Goal: Find specific page/section: Find specific page/section

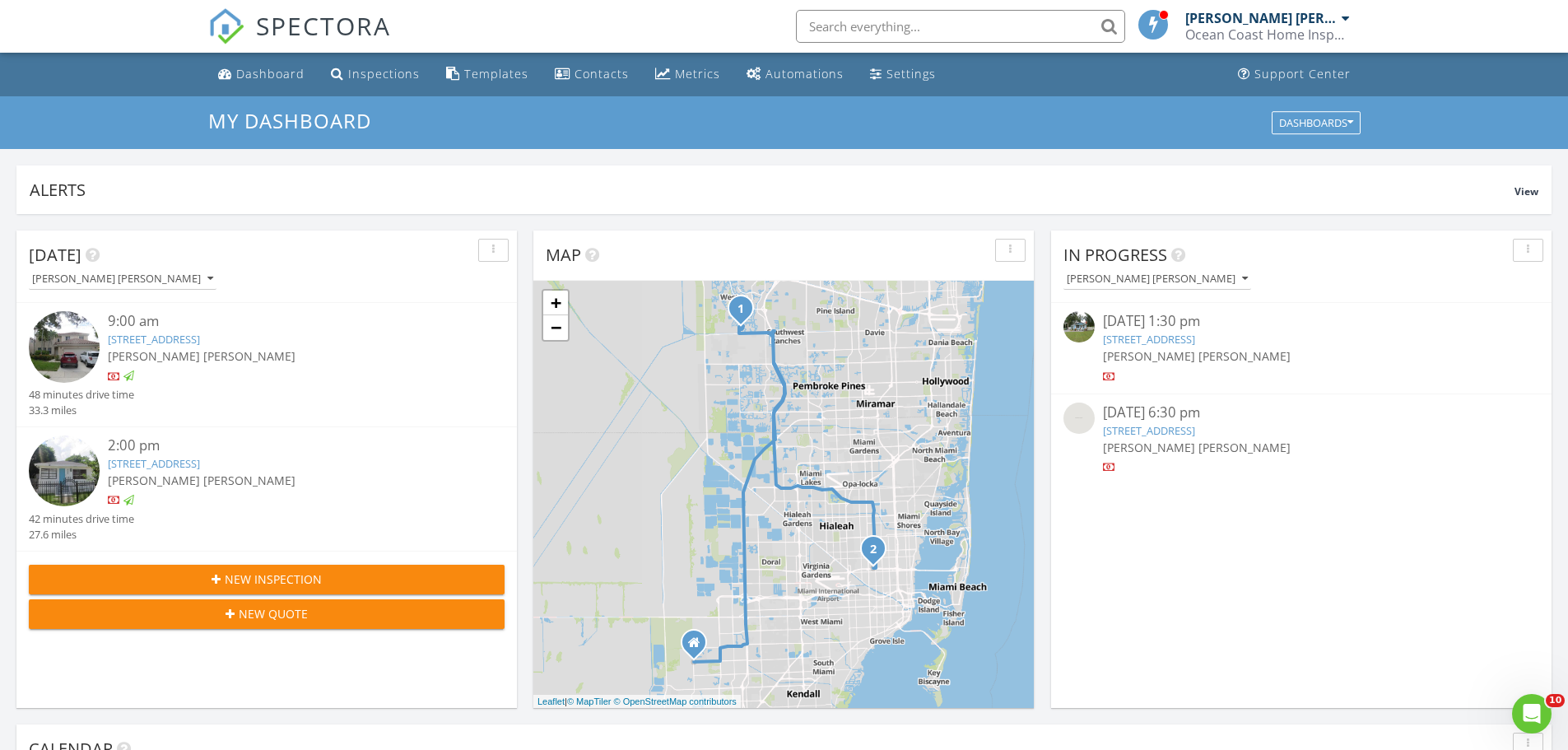
scroll to position [1524, 1593]
click at [861, 24] on input "text" at bounding box center [961, 26] width 329 height 33
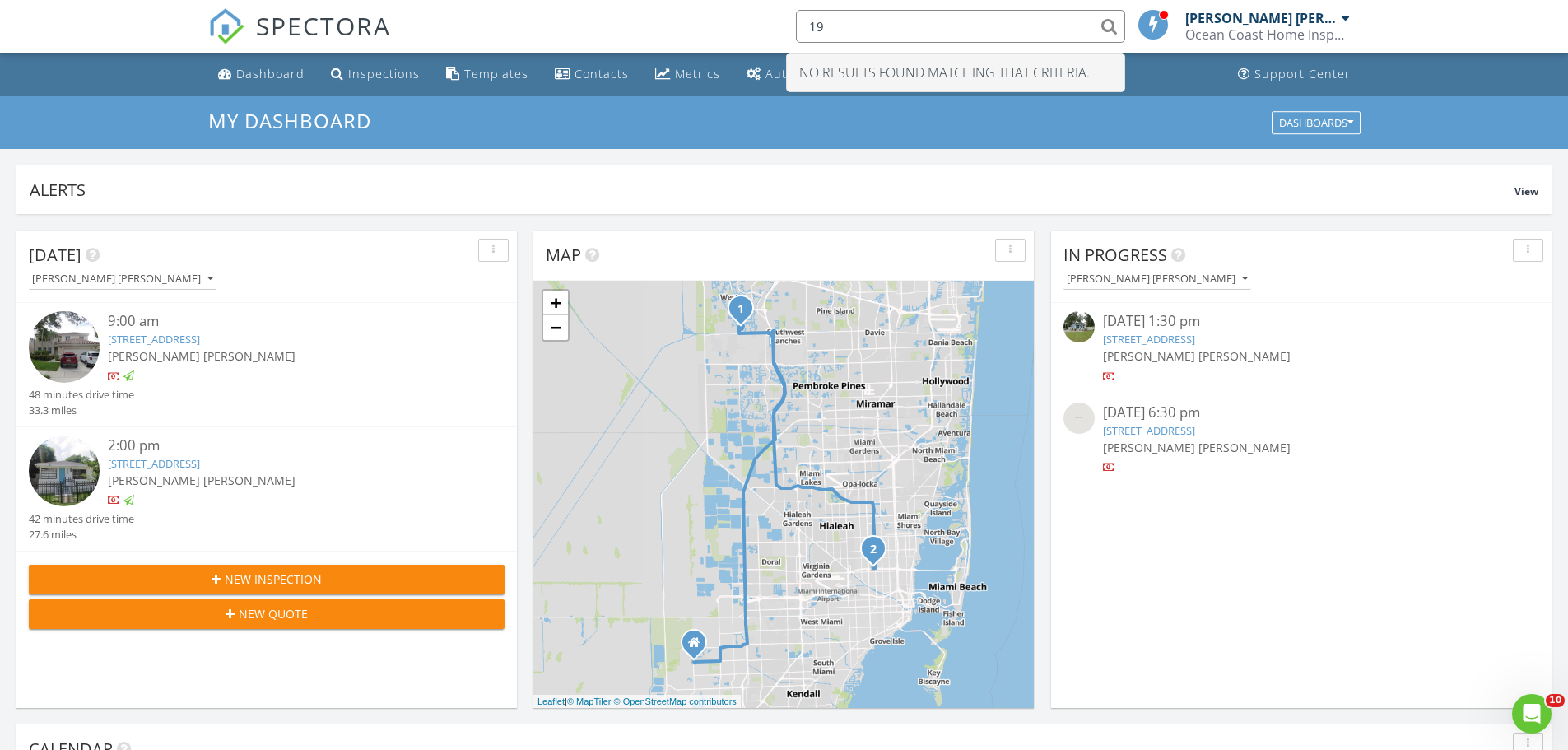
type input "1"
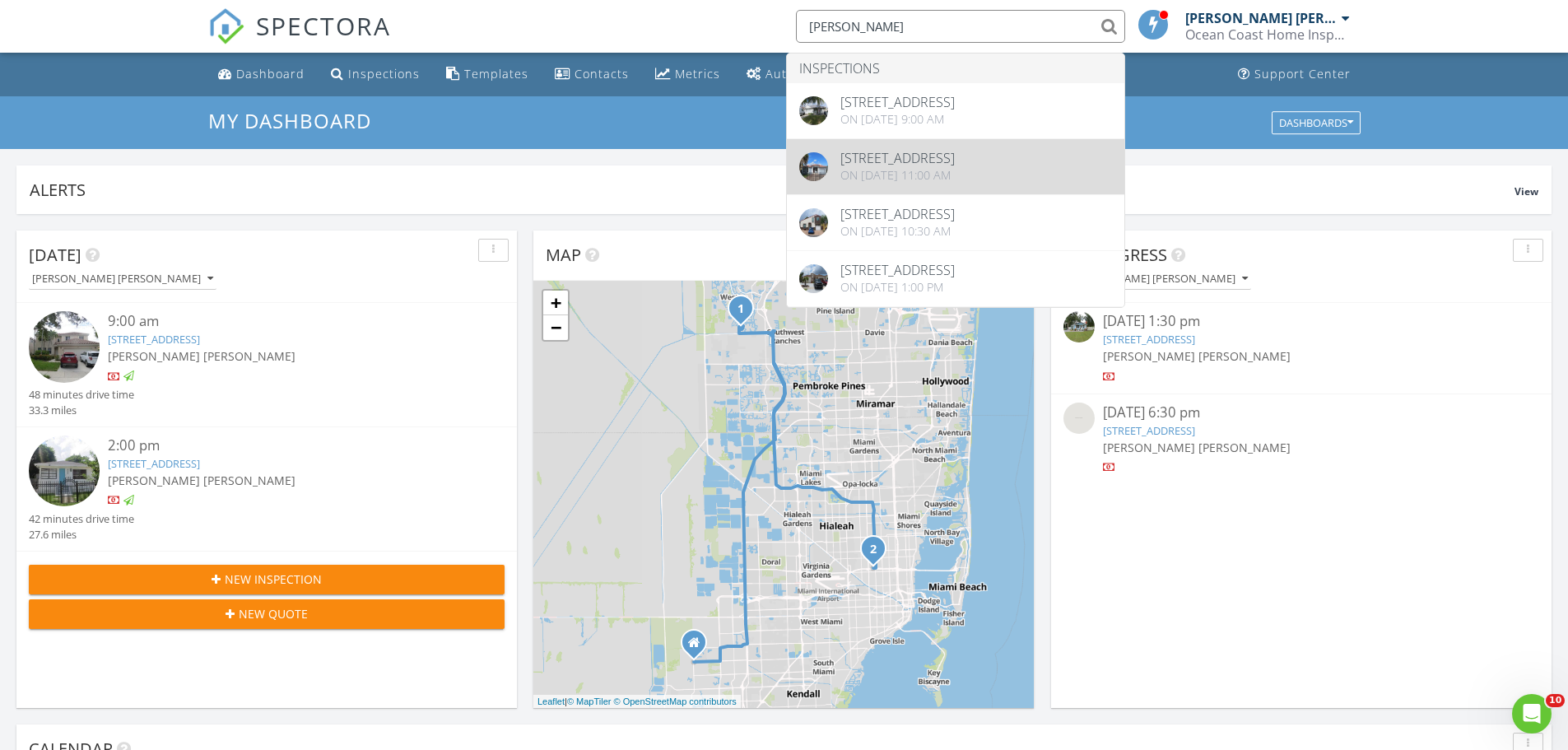
type input "maritza"
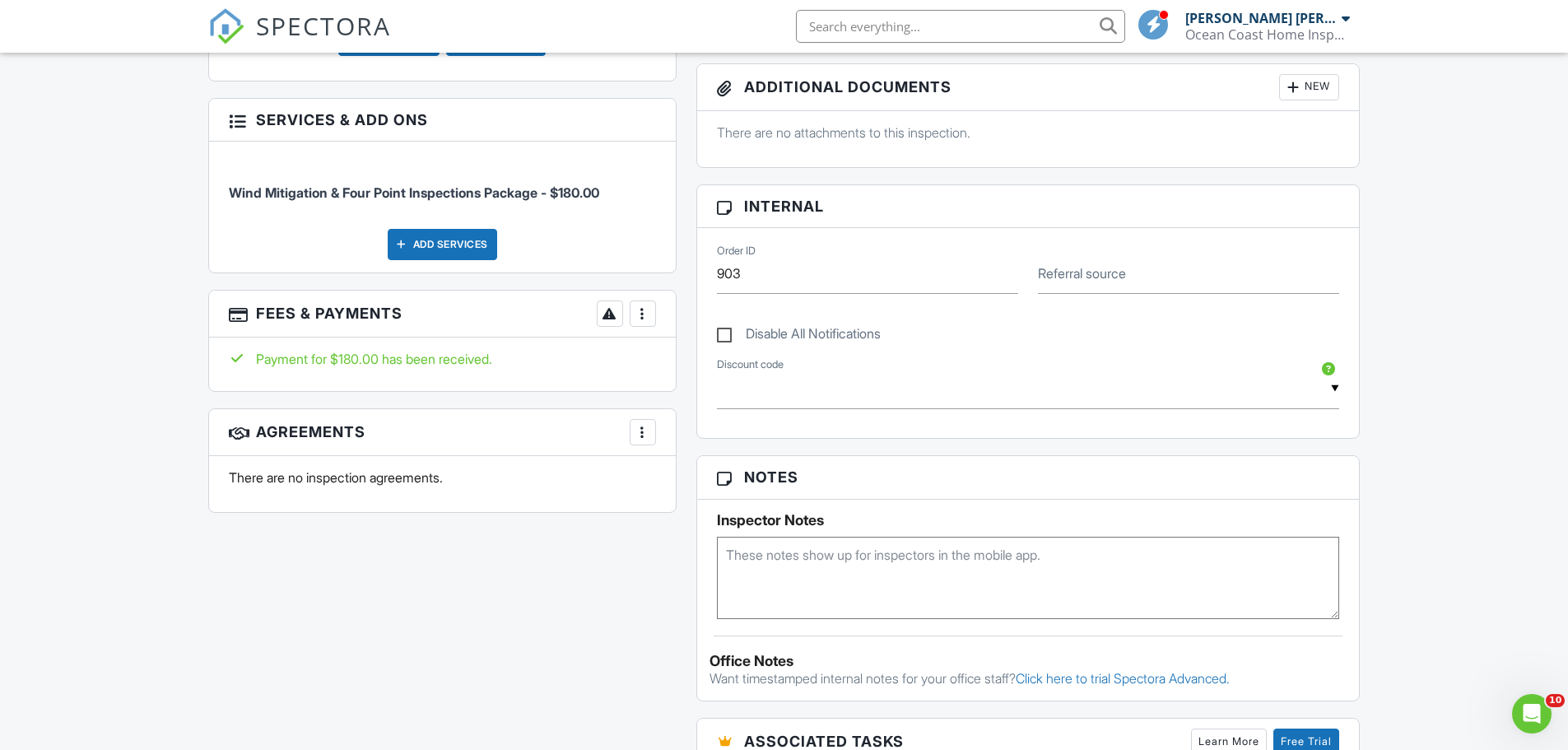
click at [66, 350] on div "Dashboard Inspections Templates Contacts Metrics Automations Settings Support C…" at bounding box center [784, 644] width 1568 height 2829
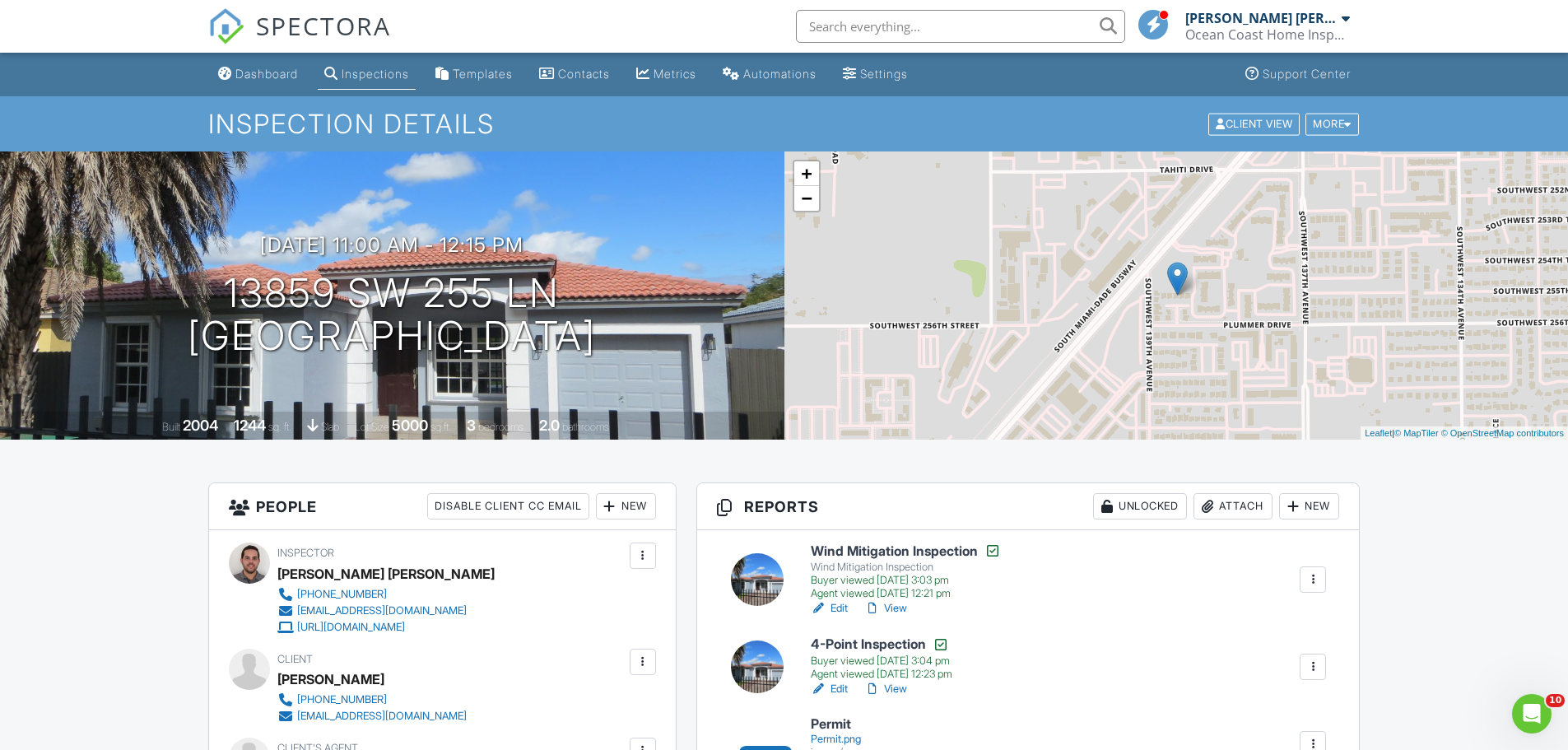
click at [266, 70] on div "Dashboard" at bounding box center [267, 74] width 62 height 14
